Goal: Task Accomplishment & Management: Use online tool/utility

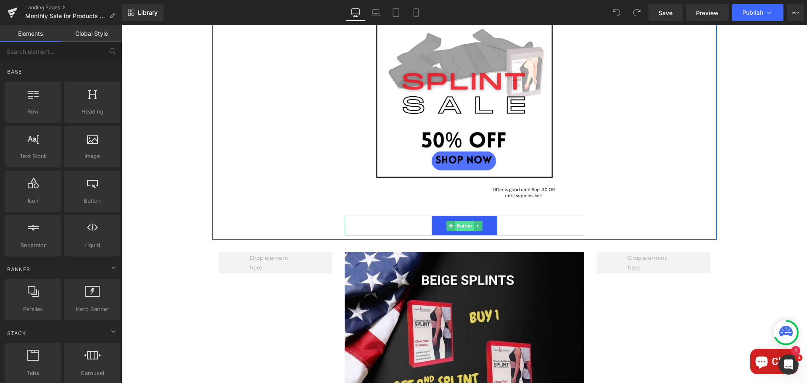
click at [457, 229] on span "Button" at bounding box center [464, 226] width 18 height 10
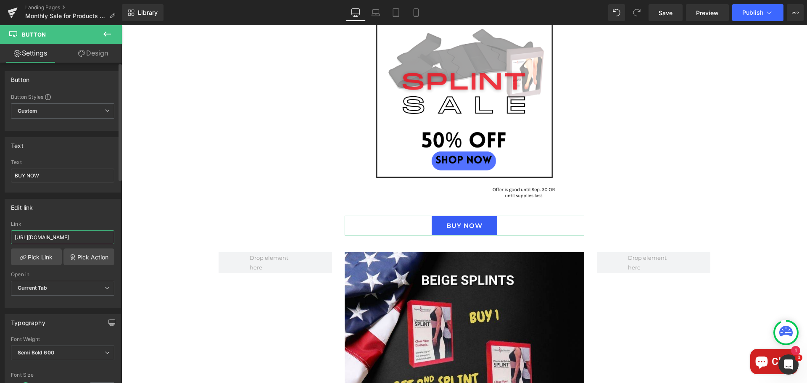
click at [66, 238] on input "https://diastasisrehab.com/products/bap-3231db80-aa6d-4315-93d1-a7b46925f0ba" at bounding box center [62, 237] width 103 height 14
paste input "turn this into a boardroom-ready report (PDF with charts + insights)"
type input "turn this into a boardroom-ready report (PDF with charts + insights)"
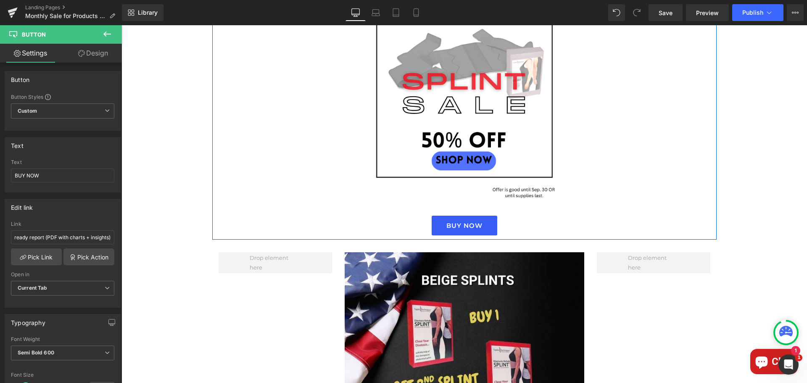
click at [260, 185] on div "Image BUY NOW Button Row" at bounding box center [464, 98] width 504 height 282
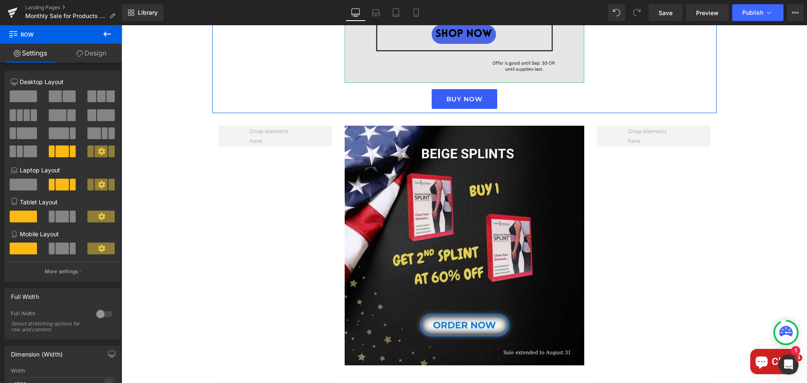
scroll to position [378, 0]
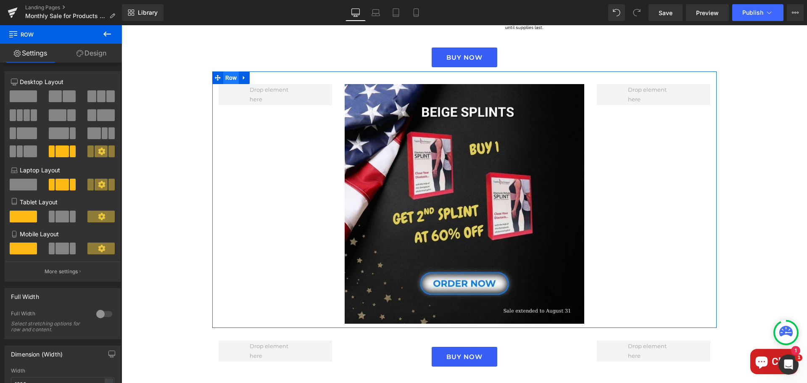
click at [225, 79] on span "Row" at bounding box center [231, 77] width 16 height 13
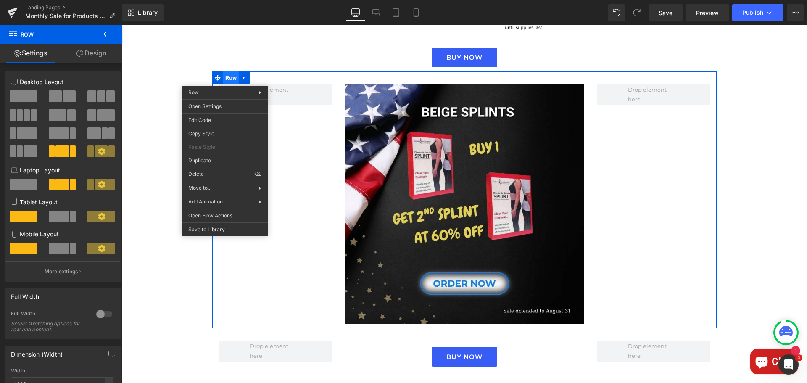
click at [225, 79] on span "Row" at bounding box center [231, 77] width 16 height 13
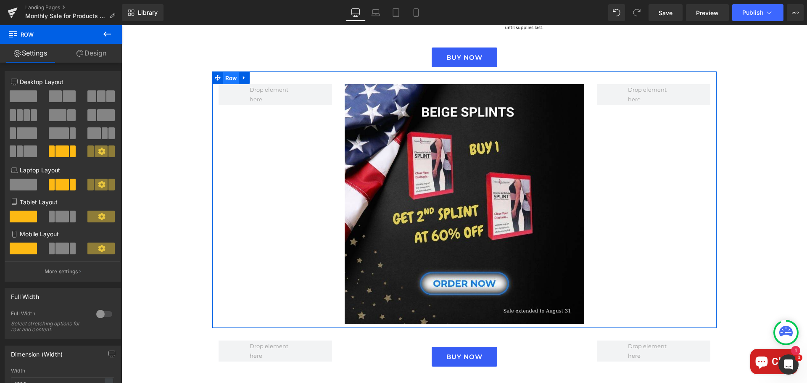
click at [229, 82] on span "Row" at bounding box center [231, 78] width 16 height 13
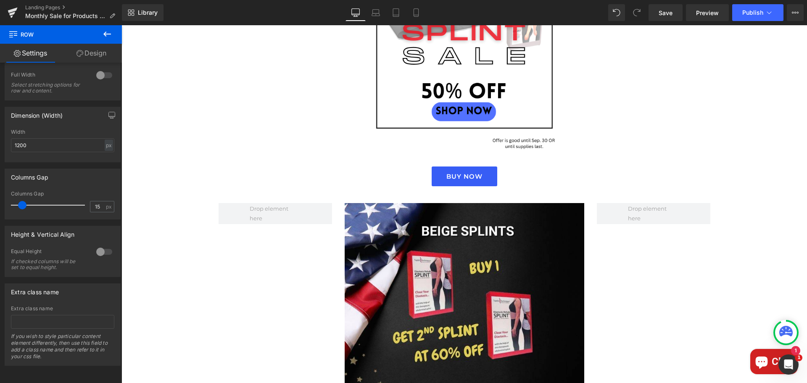
scroll to position [294, 0]
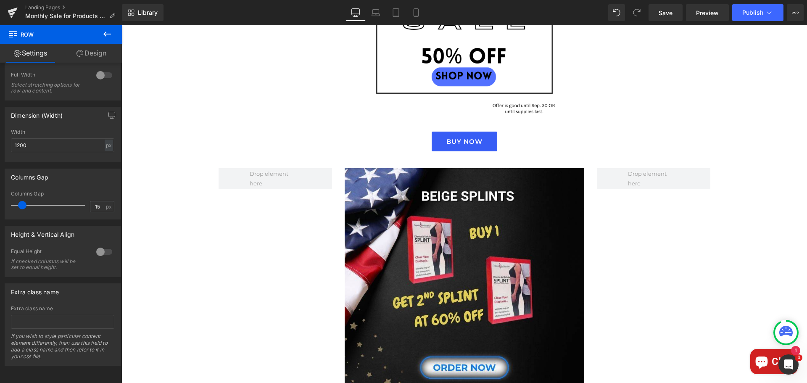
click at [260, 128] on div at bounding box center [464, 204] width 686 height 358
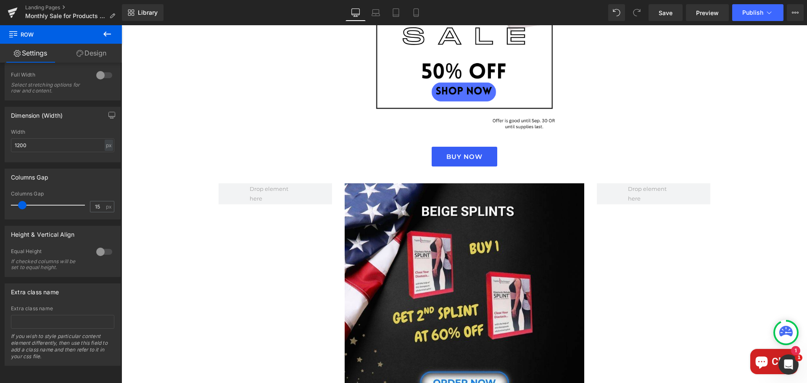
scroll to position [252, 0]
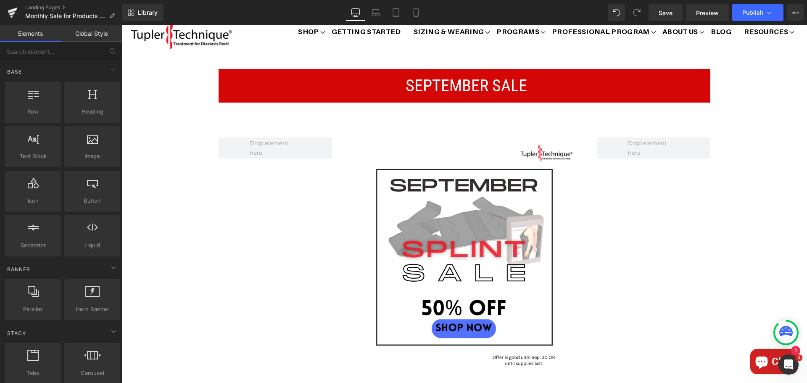
scroll to position [42, 0]
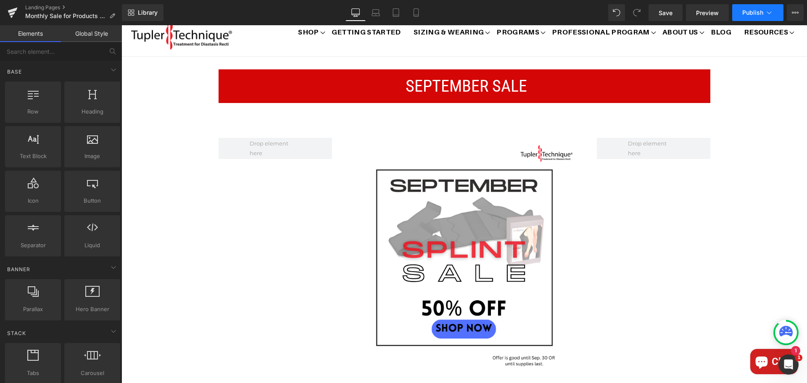
click at [755, 10] on span "Publish" at bounding box center [752, 12] width 21 height 7
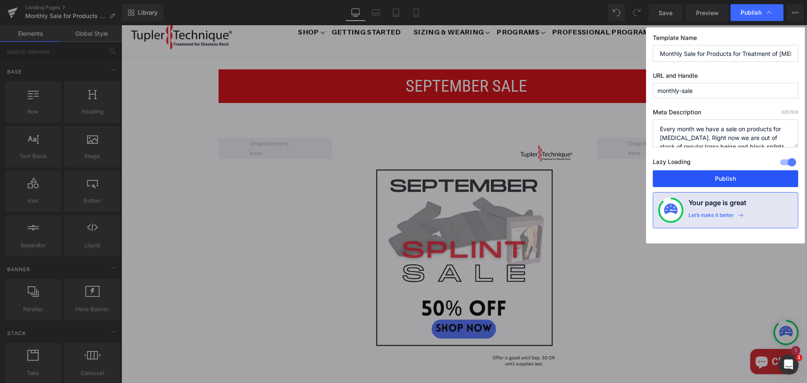
click at [743, 177] on button "Publish" at bounding box center [725, 178] width 145 height 17
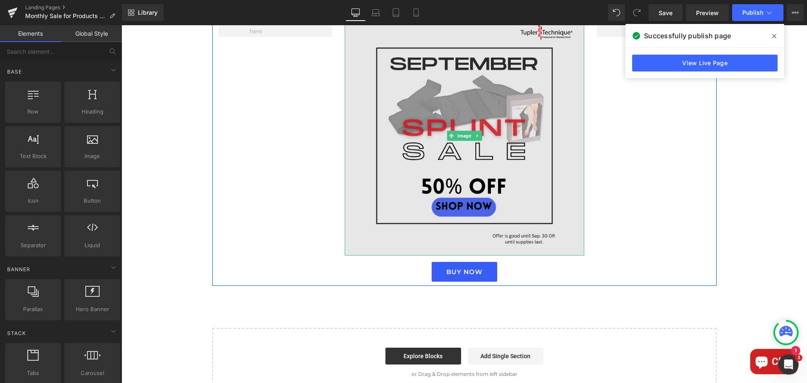
scroll to position [168, 0]
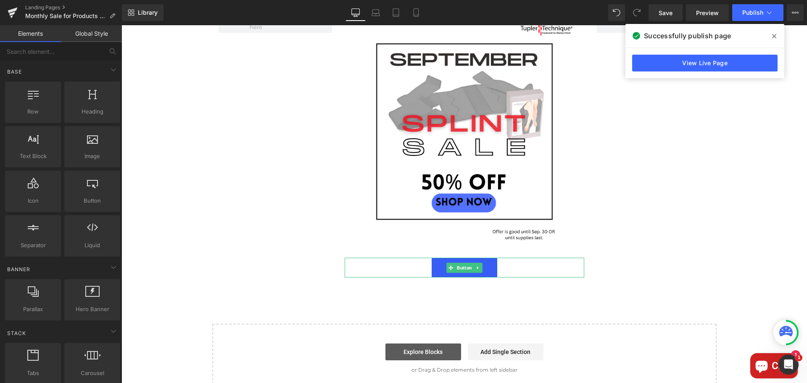
drag, startPoint x: 578, startPoint y: 347, endPoint x: 456, endPoint y: 322, distance: 124.1
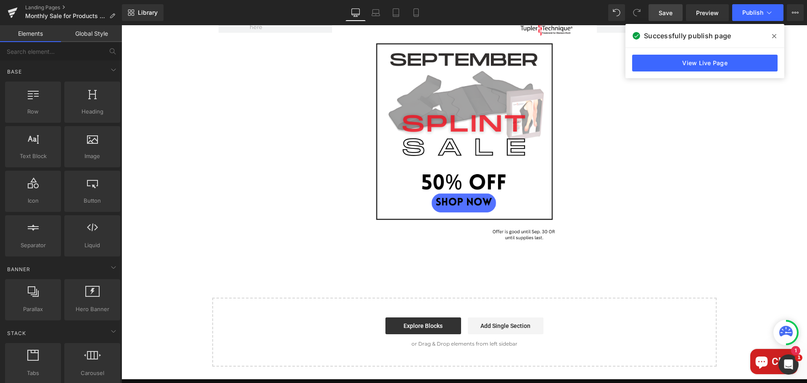
click at [675, 12] on link "Save" at bounding box center [666, 12] width 34 height 17
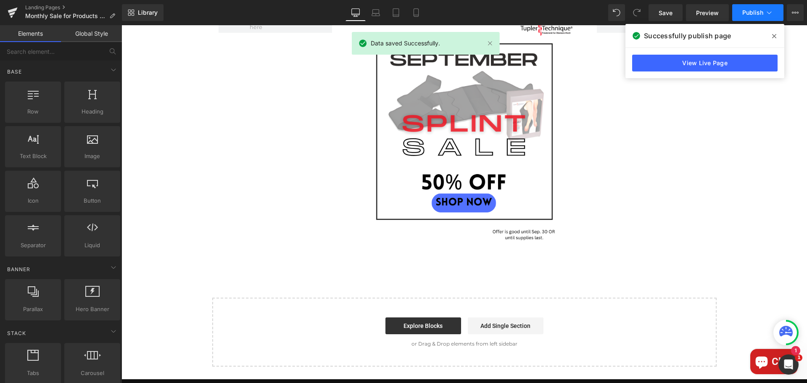
click at [752, 13] on span "Publish" at bounding box center [752, 12] width 21 height 7
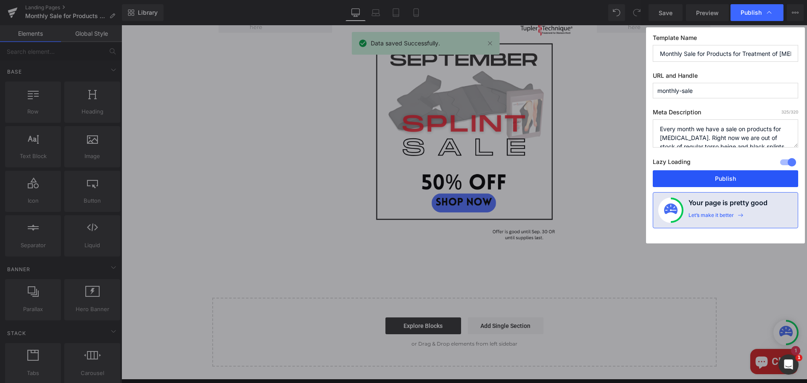
click at [739, 180] on button "Publish" at bounding box center [725, 178] width 145 height 17
